Goal: Task Accomplishment & Management: Manage account settings

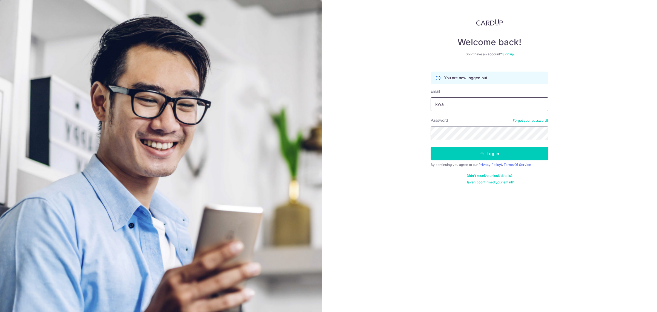
type input "[EMAIL_ADDRESS][DOMAIN_NAME]"
click at [506, 151] on button "Log in" at bounding box center [490, 154] width 118 height 14
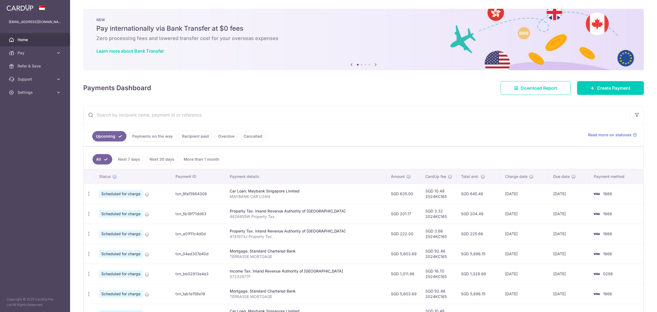
scroll to position [34, 0]
